Goal: Task Accomplishment & Management: Manage account settings

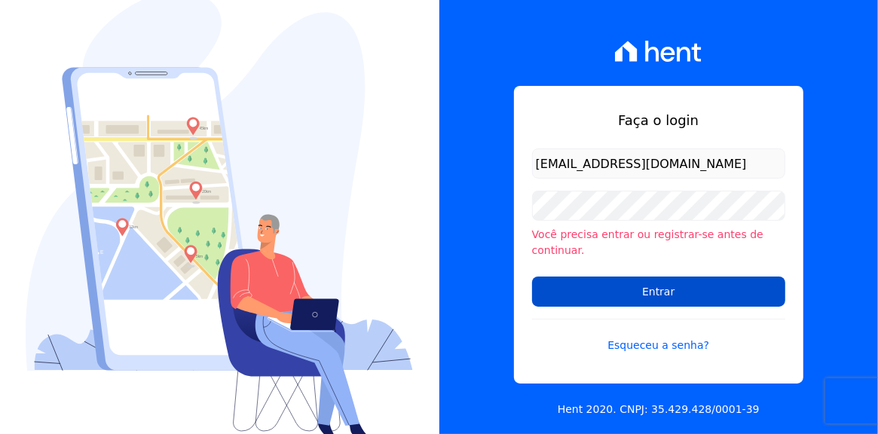
click at [657, 282] on input "Entrar" at bounding box center [658, 292] width 253 height 30
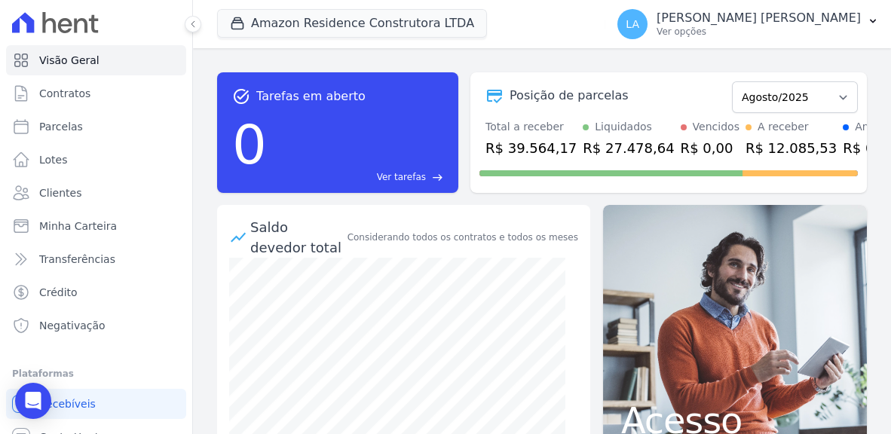
scroll to position [97, 0]
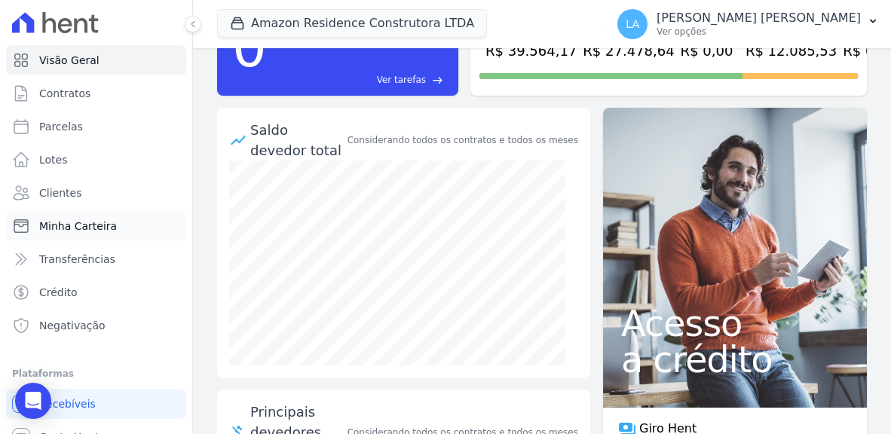
click at [64, 225] on span "Minha Carteira" at bounding box center [78, 226] width 78 height 15
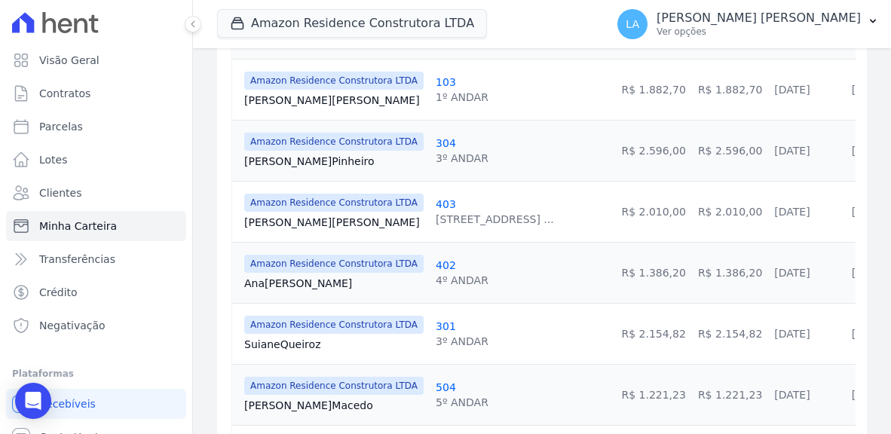
scroll to position [675, 0]
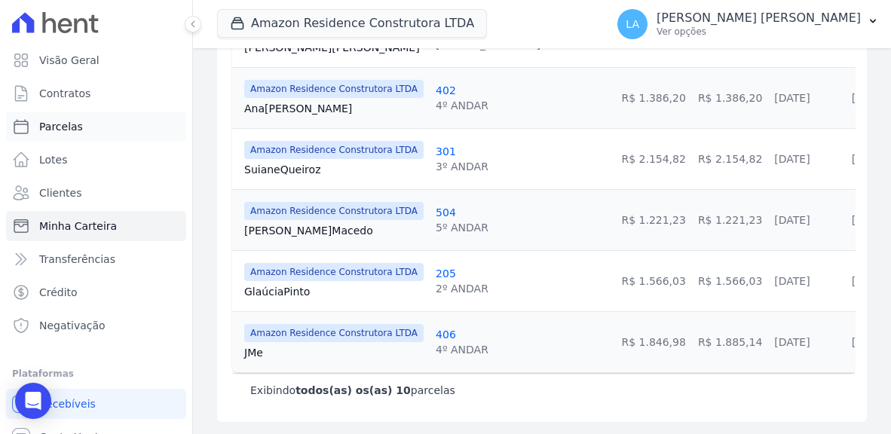
click at [64, 124] on span "Parcelas" at bounding box center [61, 126] width 44 height 15
select select
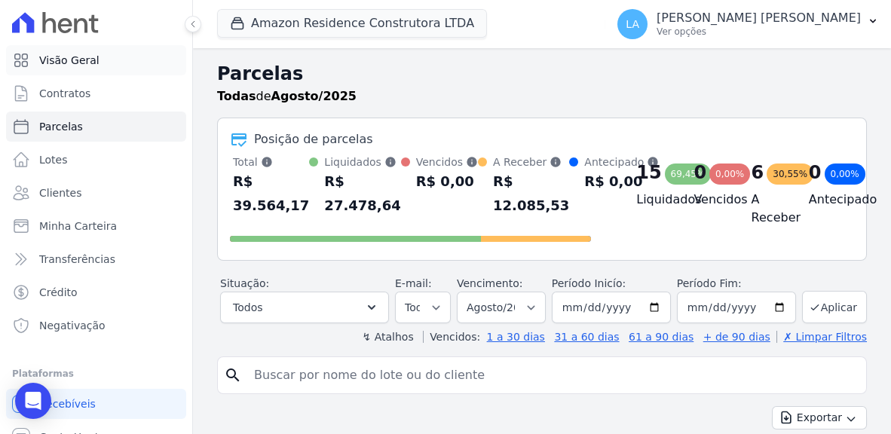
click at [63, 63] on span "Visão Geral" at bounding box center [69, 60] width 60 height 15
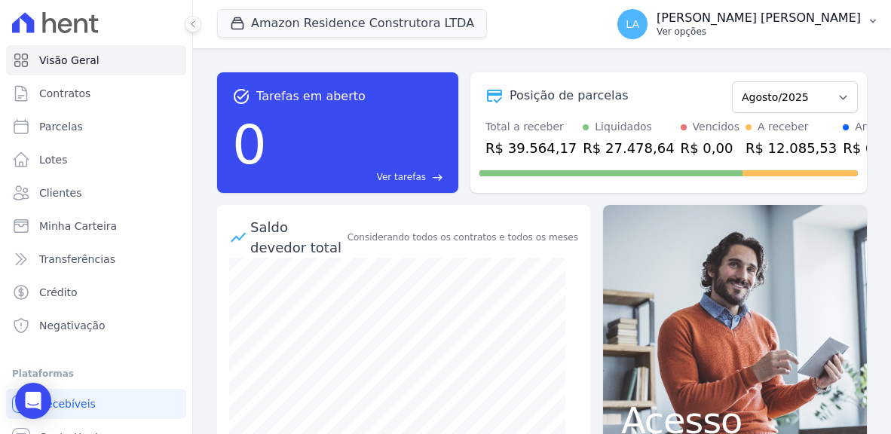
click at [870, 21] on icon "button" at bounding box center [873, 22] width 6 height 4
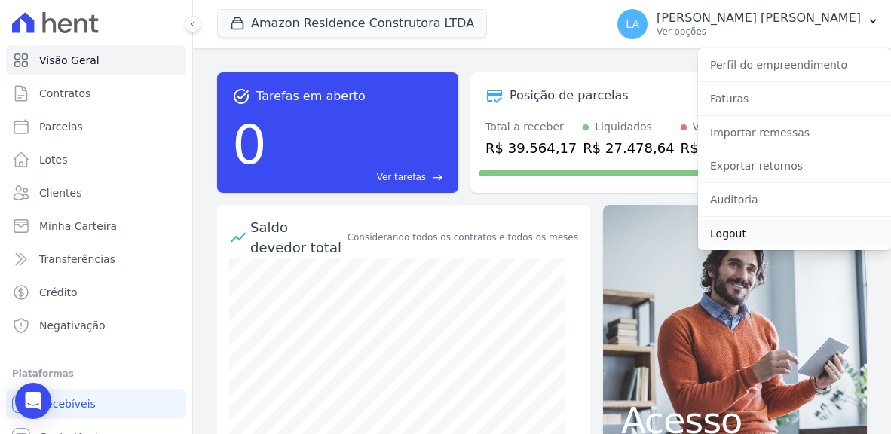
click at [742, 236] on link "Logout" at bounding box center [794, 233] width 193 height 27
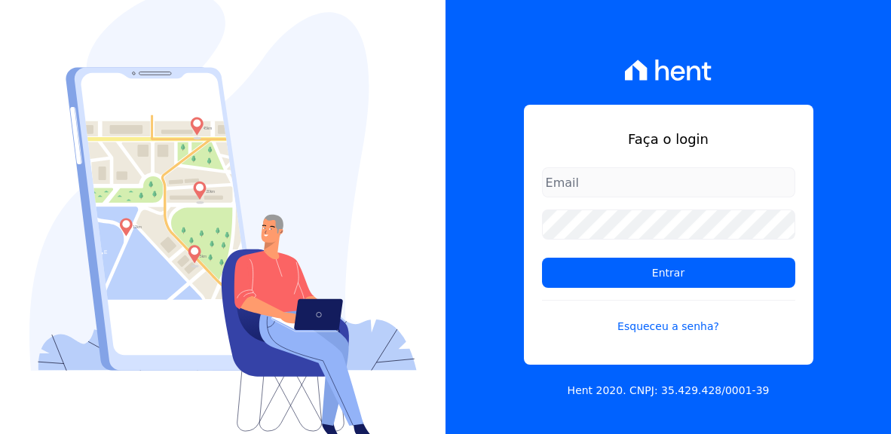
type input "[EMAIL_ADDRESS][DOMAIN_NAME]"
